Goal: Information Seeking & Learning: Learn about a topic

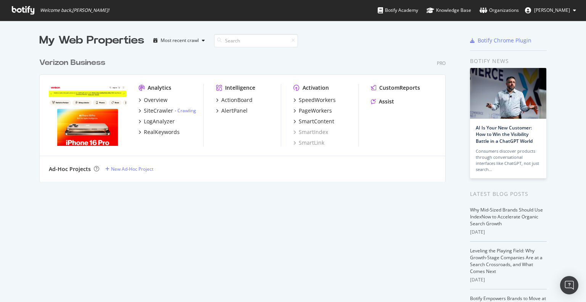
scroll to position [296, 575]
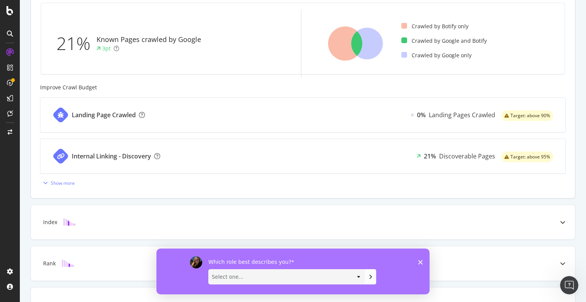
scroll to position [291, 0]
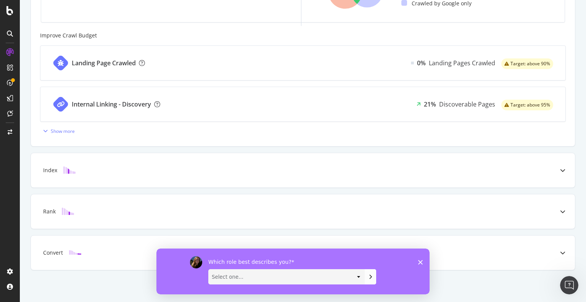
click at [420, 260] on icon "Close survey" at bounding box center [420, 262] width 5 height 5
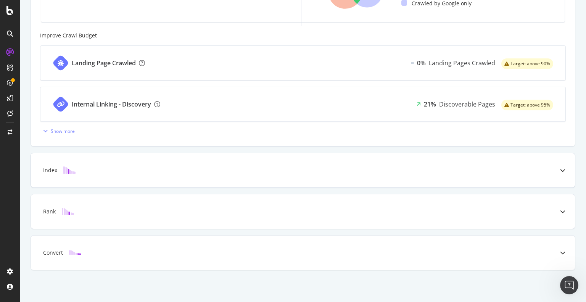
click at [49, 173] on div "Index" at bounding box center [303, 170] width 544 height 34
